Goal: Find specific page/section: Find specific page/section

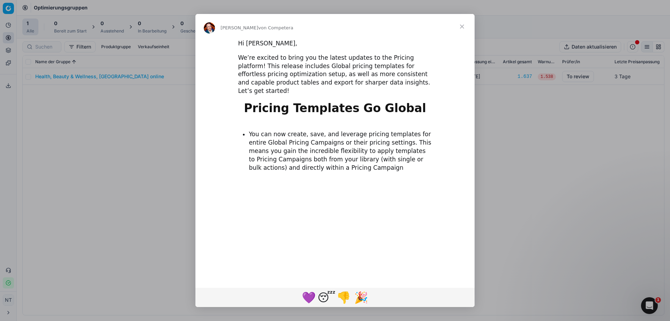
click at [460, 27] on span "Schließen" at bounding box center [461, 26] width 25 height 25
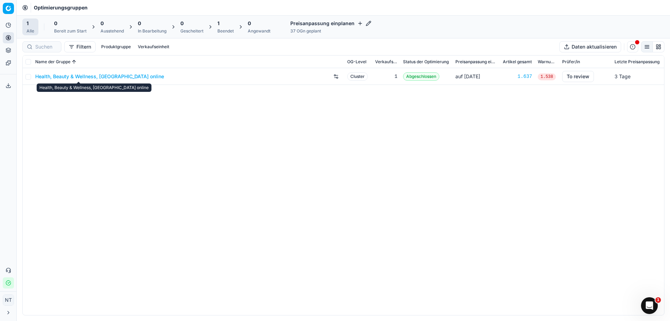
click at [83, 75] on link "Health, Beauty & Wellness, [GEOGRAPHIC_DATA] online" at bounding box center [99, 76] width 129 height 7
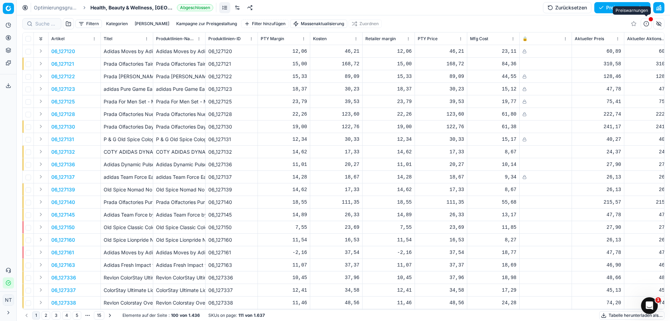
click at [646, 23] on button "button" at bounding box center [645, 23] width 11 height 11
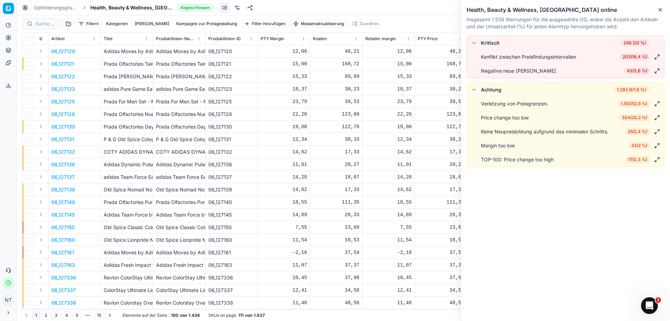
click at [414, 10] on div "Optimierungsgruppen Health, Beauty & Wellness, UK online Abgeschlossen Zurückse…" at bounding box center [343, 7] width 653 height 15
click at [84, 7] on icon "breadcrumb" at bounding box center [84, 7] width 5 height 5
click at [111, 9] on span "Health, Beauty & Wellness, [GEOGRAPHIC_DATA] online" at bounding box center [132, 7] width 84 height 7
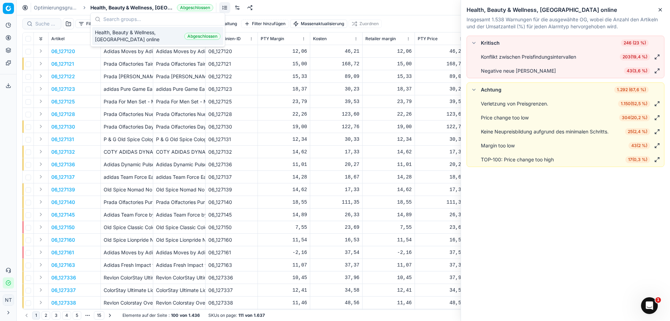
click at [66, 7] on link "Optimierungsgruppen" at bounding box center [56, 7] width 45 height 7
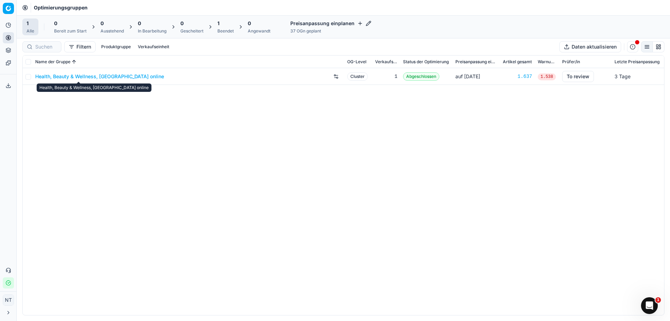
click at [103, 75] on link "Health, Beauty & Wellness, [GEOGRAPHIC_DATA] online" at bounding box center [99, 76] width 129 height 7
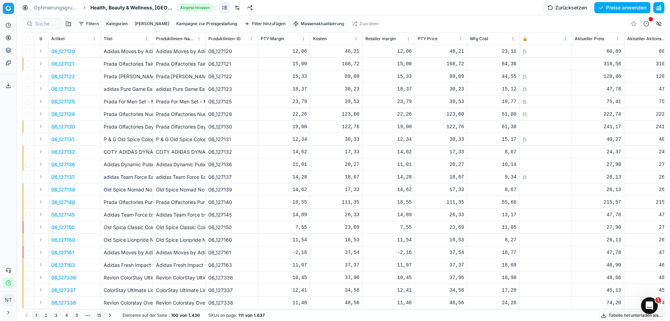
click at [657, 6] on button "button" at bounding box center [658, 7] width 11 height 11
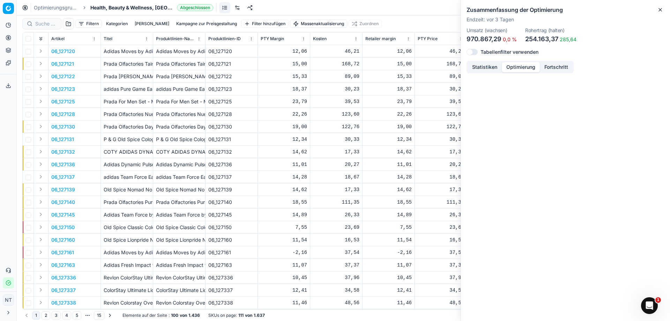
click at [517, 68] on button "Optimierung" at bounding box center [521, 67] width 38 height 10
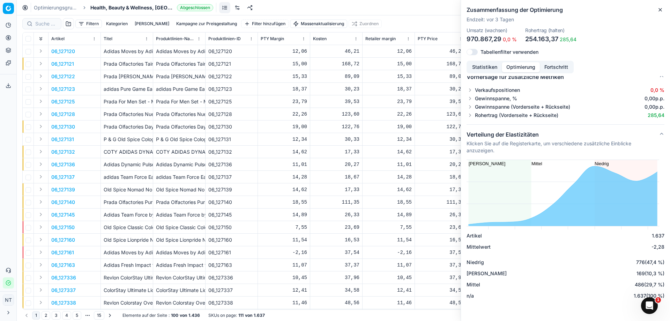
scroll to position [53, 0]
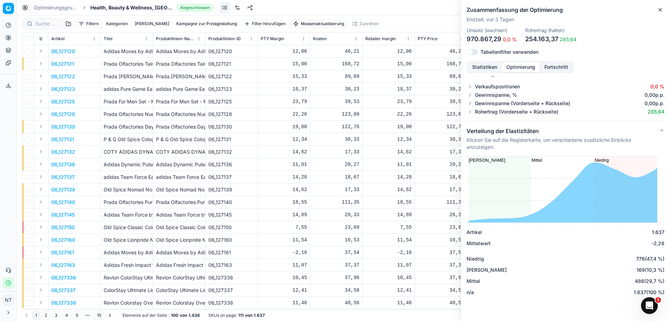
click at [394, 5] on div "Optimierungsgruppen Health, Beauty & Wellness, UK online Abgeschlossen Zurückse…" at bounding box center [343, 7] width 653 height 15
click at [658, 9] on icon "button" at bounding box center [660, 10] width 6 height 6
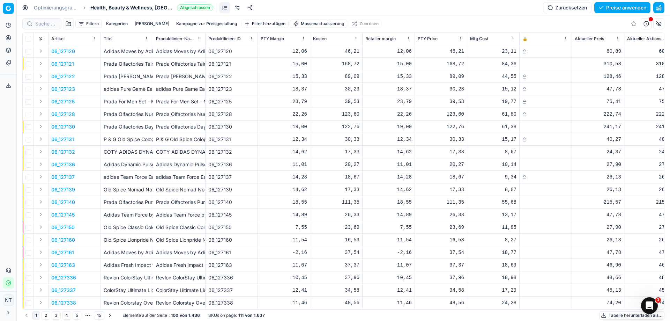
click at [648, 23] on button "button" at bounding box center [645, 23] width 11 height 11
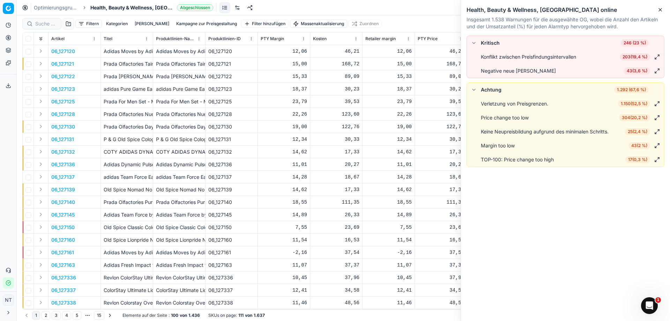
click at [632, 55] on span "203 ( 19,4 % )" at bounding box center [634, 56] width 30 height 7
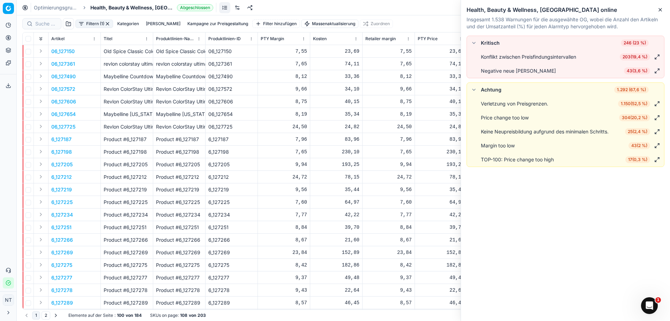
click at [383, 6] on div "Optimierungsgruppen Health, Beauty & Wellness, UK online Abgeschlossen Zurückse…" at bounding box center [343, 7] width 653 height 15
click at [658, 10] on icon "button" at bounding box center [660, 10] width 6 height 6
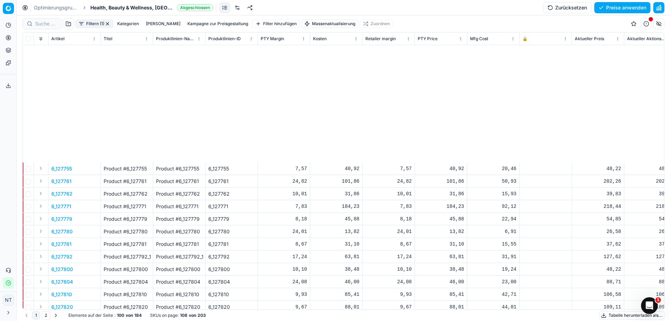
scroll to position [997, 0]
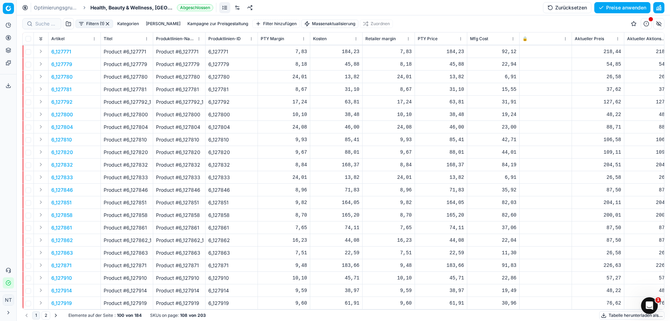
click at [25, 111] on td at bounding box center [28, 114] width 11 height 13
click at [28, 112] on input "checkbox" at bounding box center [28, 115] width 6 height 6
click at [29, 112] on input "checkbox" at bounding box center [28, 115] width 6 height 6
checkbox input "false"
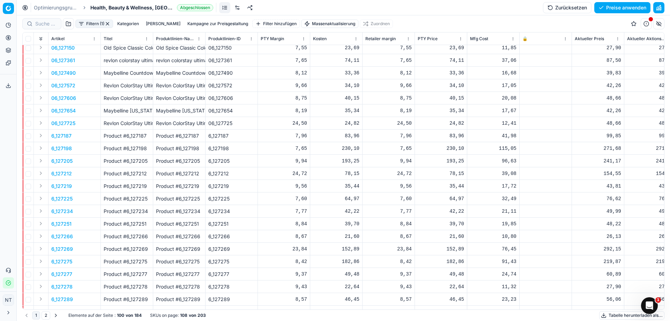
scroll to position [0, 0]
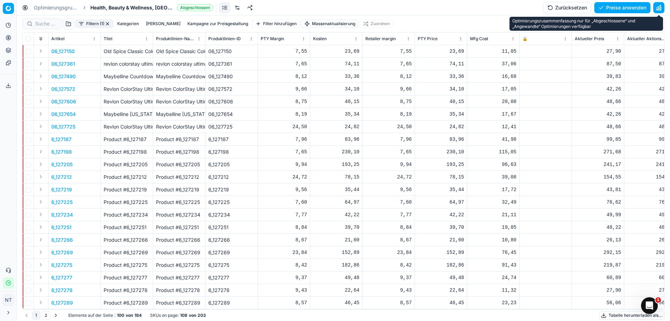
click at [660, 7] on button "button" at bounding box center [658, 7] width 11 height 11
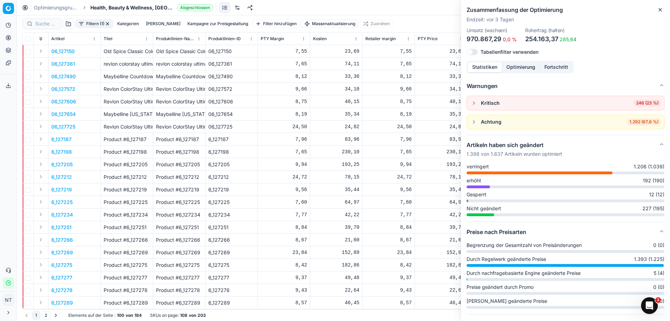
click at [395, 13] on div "Optimierungsgruppen Health, Beauty & Wellness, UK online Abgeschlossen Zurückse…" at bounding box center [343, 7] width 653 height 15
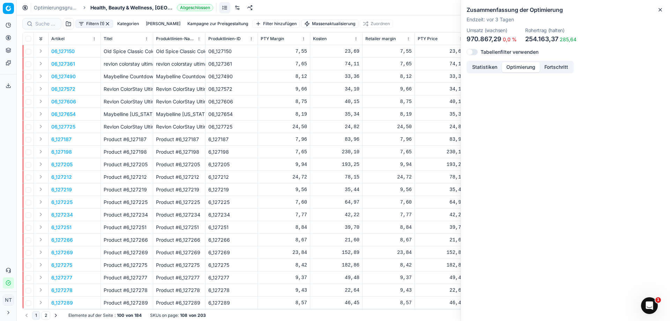
click at [512, 67] on button "Optimierung" at bounding box center [521, 67] width 38 height 10
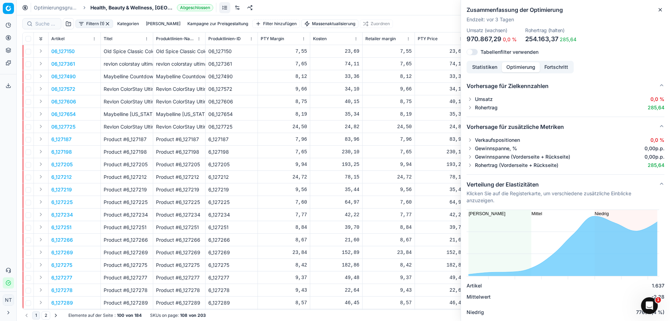
click at [561, 68] on button "Fortschritt" at bounding box center [556, 67] width 33 height 10
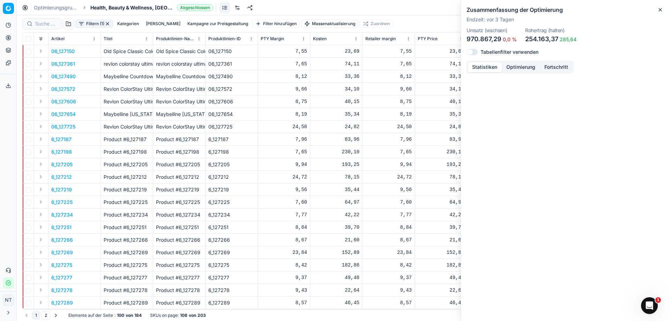
click at [477, 66] on button "Statistiken" at bounding box center [484, 67] width 34 height 10
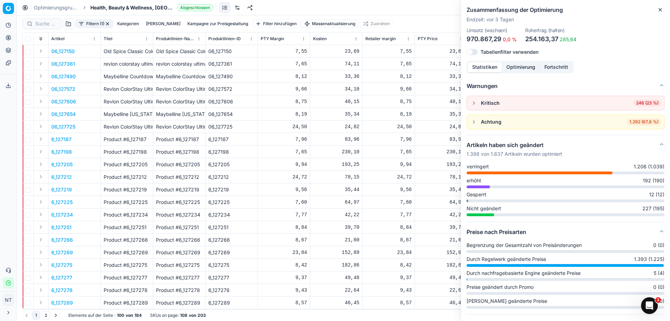
click at [421, 4] on div "Optimierungsgruppen Health, Beauty & Wellness, UK online Abgeschlossen Zurückse…" at bounding box center [343, 7] width 653 height 15
click at [660, 11] on icon "button" at bounding box center [660, 10] width 6 height 6
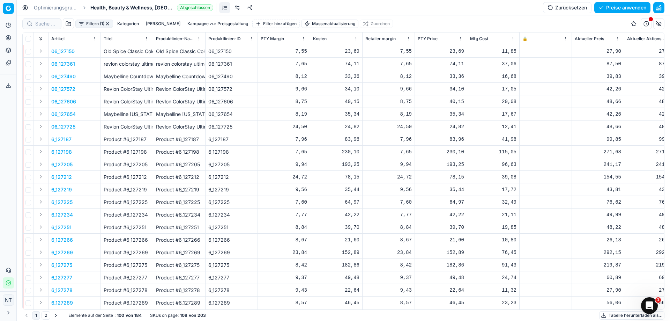
click at [137, 7] on span "Health, Beauty & Wellness, [GEOGRAPHIC_DATA] online" at bounding box center [132, 7] width 84 height 7
click at [69, 7] on link "Optimierungsgruppen" at bounding box center [56, 7] width 45 height 7
